Goal: Information Seeking & Learning: Learn about a topic

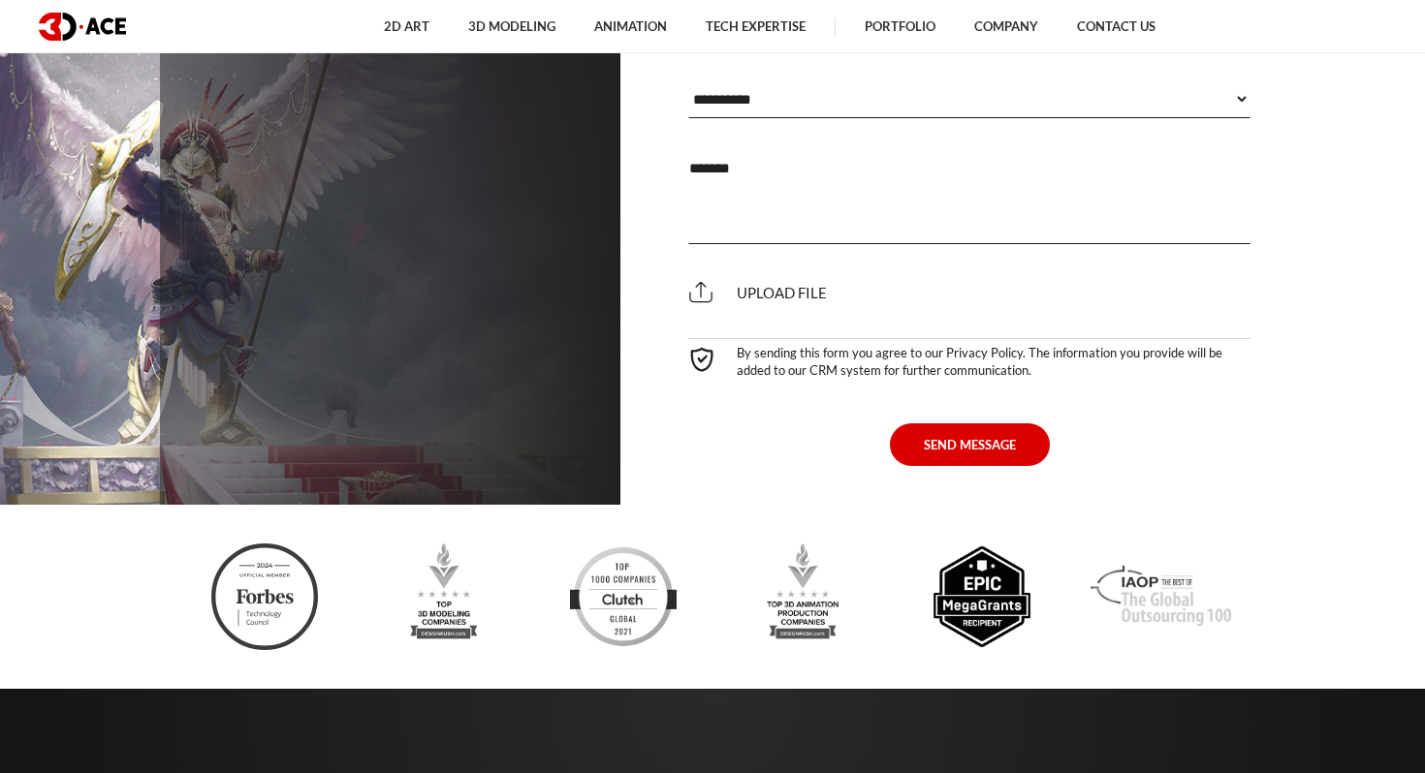
scroll to position [7922, 0]
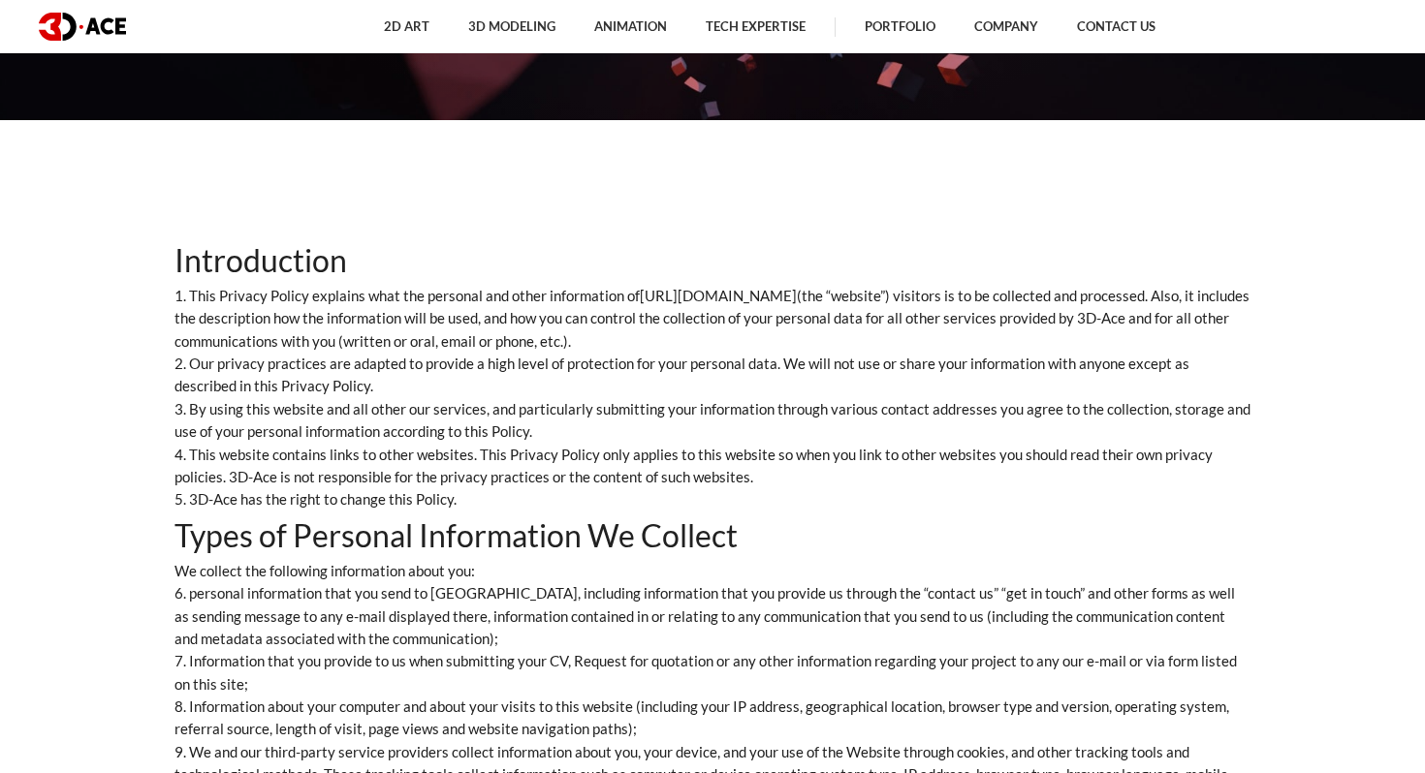
scroll to position [658, 0]
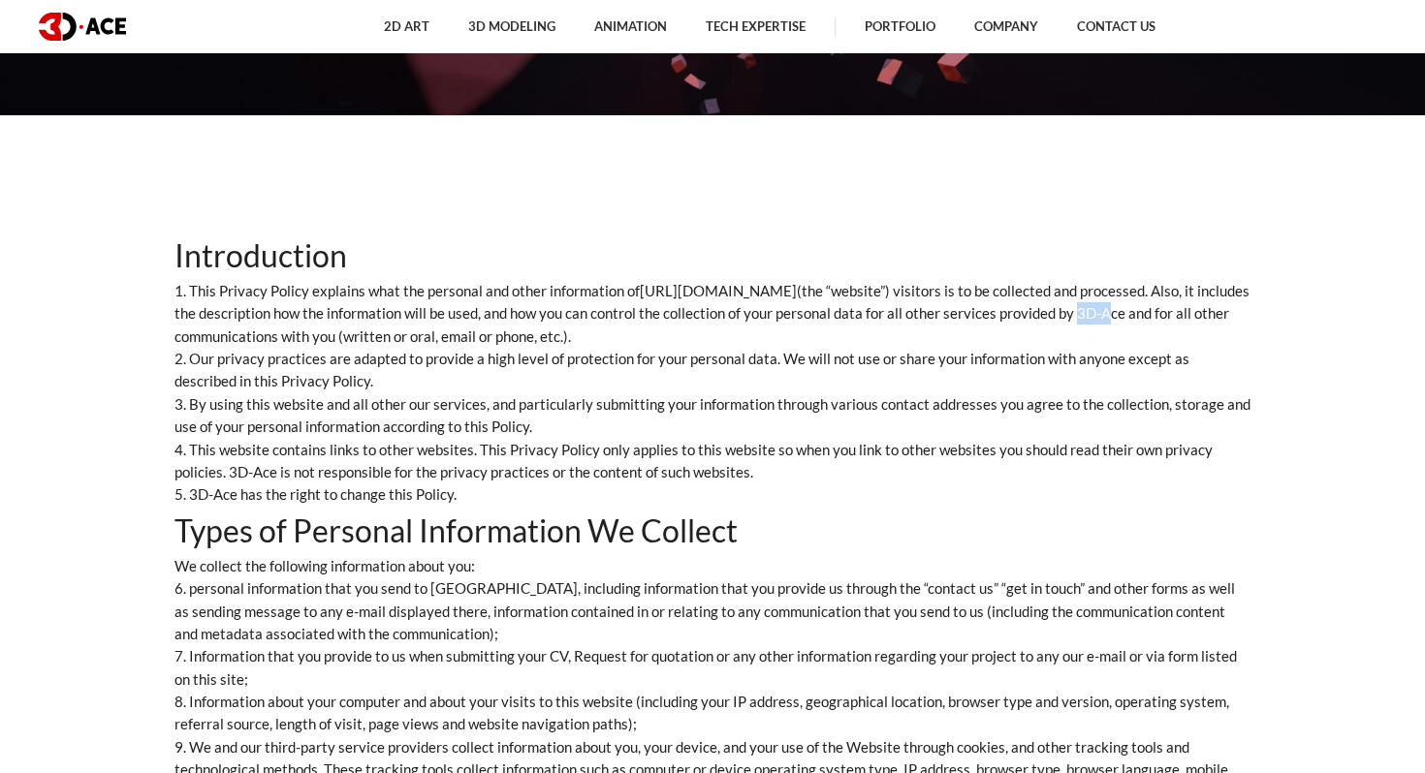
drag, startPoint x: 1051, startPoint y: 312, endPoint x: 1078, endPoint y: 312, distance: 27.1
click at [1078, 312] on p "1. This Privacy Policy explains what the personal and other information of http…" at bounding box center [712, 314] width 1076 height 68
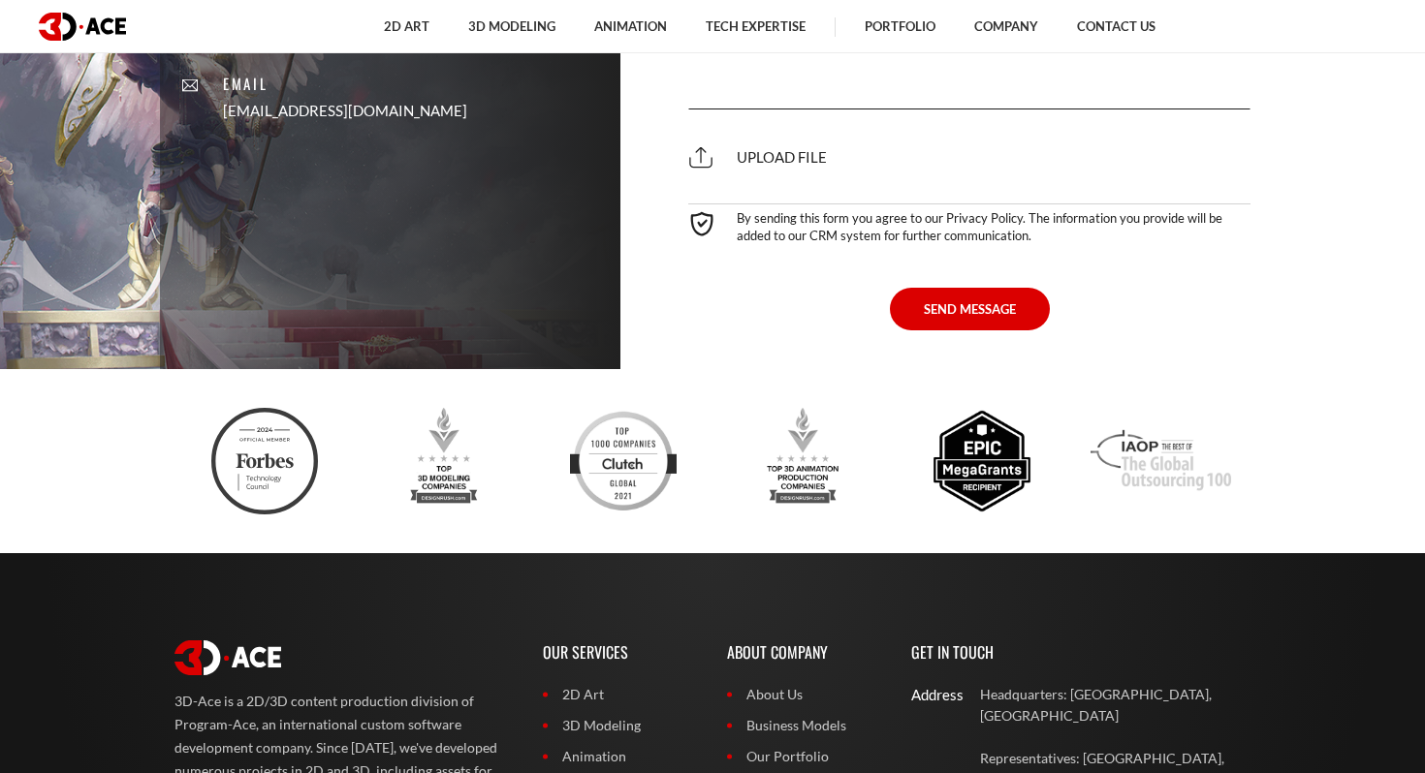
scroll to position [5689, 0]
